Goal: Information Seeking & Learning: Learn about a topic

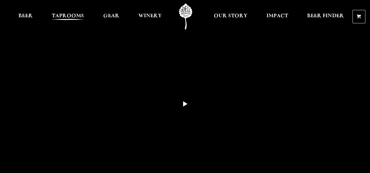
click at [61, 14] on span "Taprooms" at bounding box center [68, 16] width 32 height 5
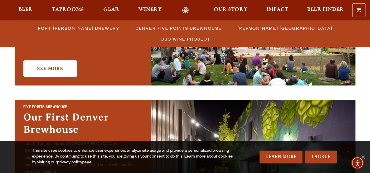
scroll to position [242, 0]
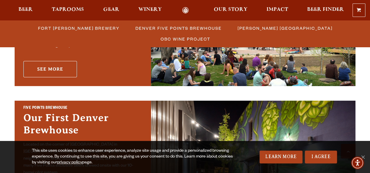
click at [59, 66] on link "See More" at bounding box center [50, 69] width 54 height 16
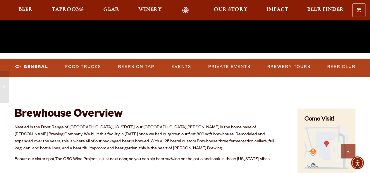
scroll to position [165, 0]
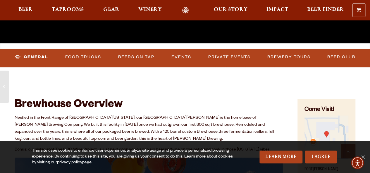
click at [178, 53] on link "Events" at bounding box center [181, 57] width 25 height 13
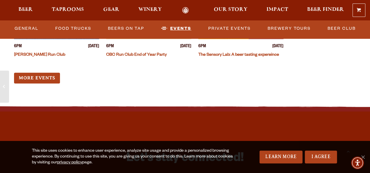
scroll to position [2335, 0]
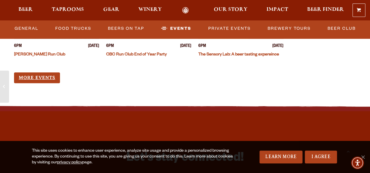
click at [41, 76] on link "More Events" at bounding box center [37, 78] width 46 height 11
